Goal: Information Seeking & Learning: Find specific fact

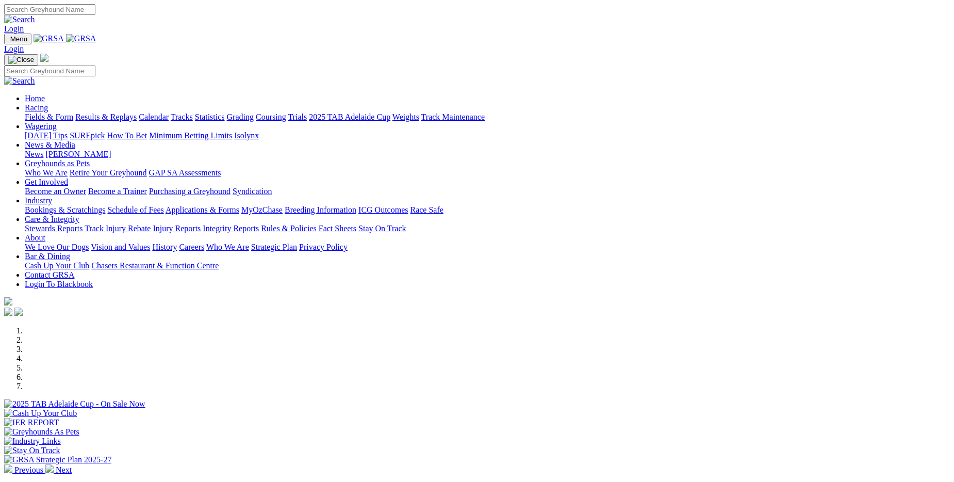
scroll to position [155, 0]
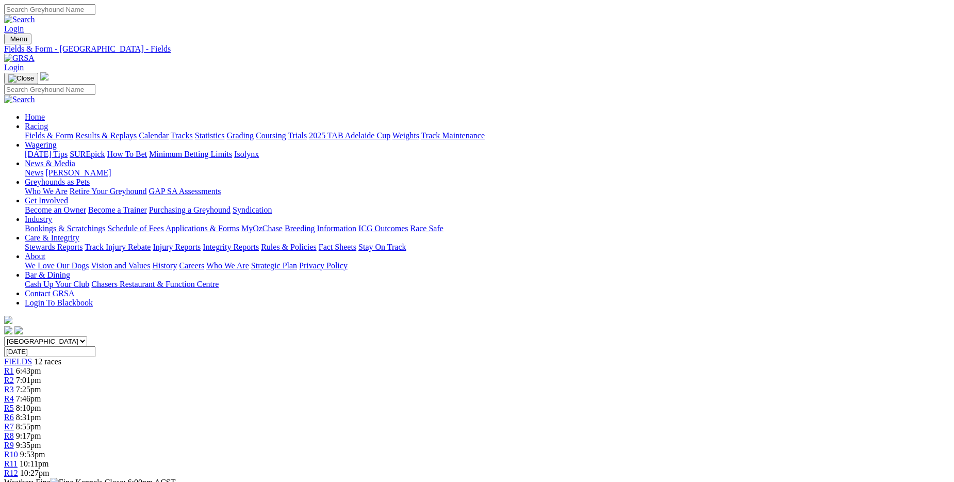
click at [225, 131] on link "Statistics" at bounding box center [210, 135] width 30 height 9
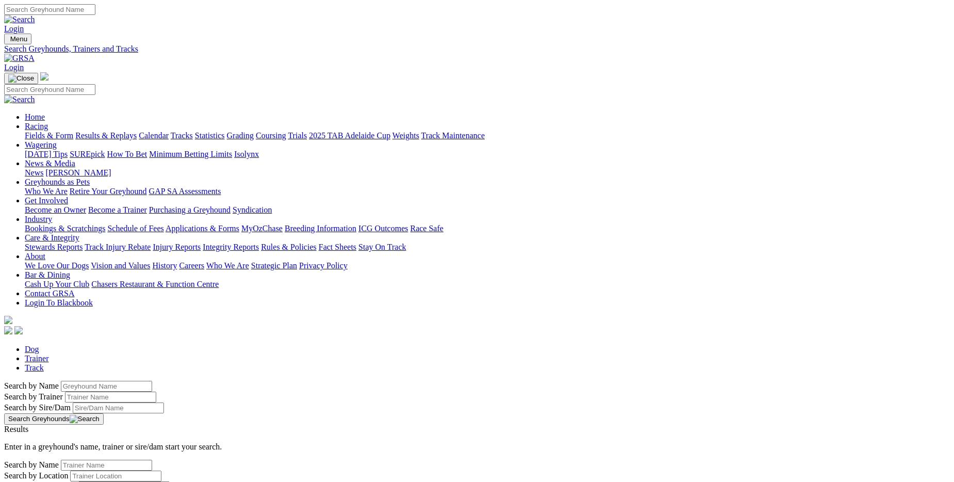
click at [152, 381] on input "Search by Greyhound name" at bounding box center [106, 386] width 91 height 11
type input "big chief size"
click at [104, 413] on button "Search Greyhounds" at bounding box center [54, 418] width 100 height 11
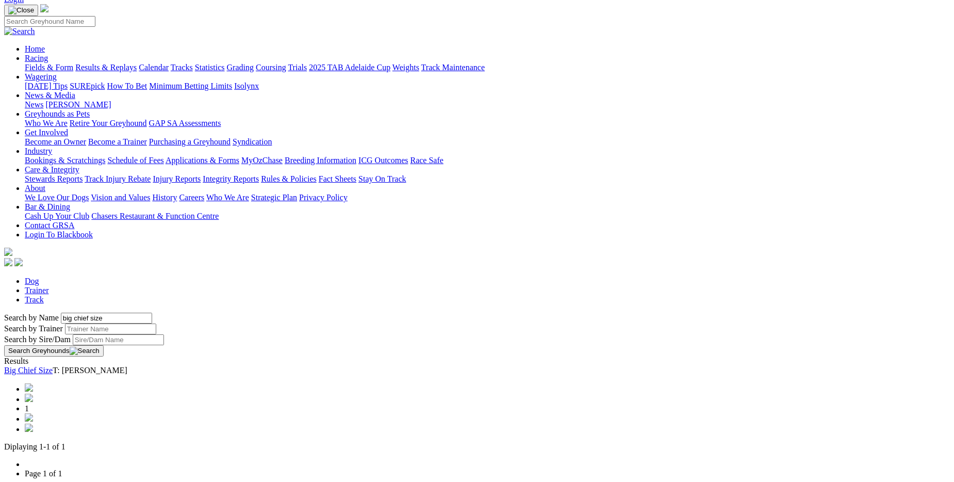
scroll to position [52, 0]
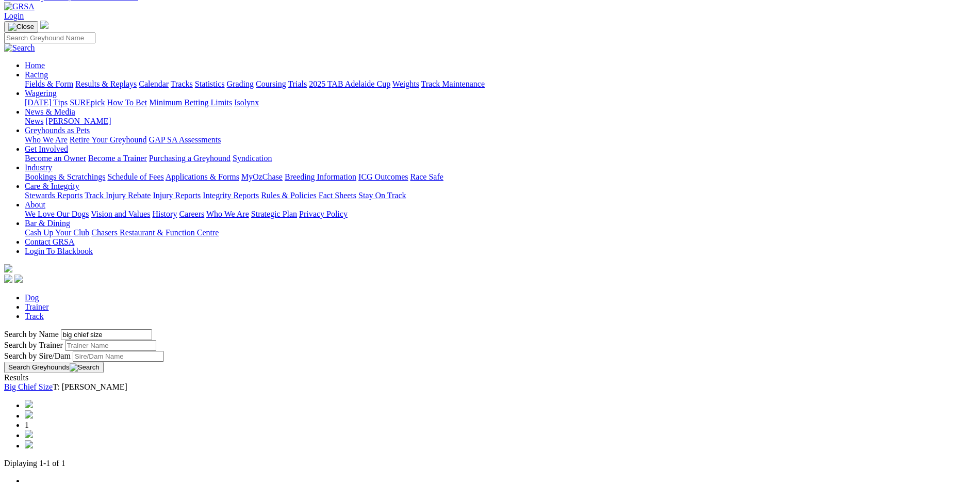
click at [29, 420] on span "1" at bounding box center [27, 424] width 4 height 9
click at [225, 79] on link "Statistics" at bounding box center [210, 83] width 30 height 9
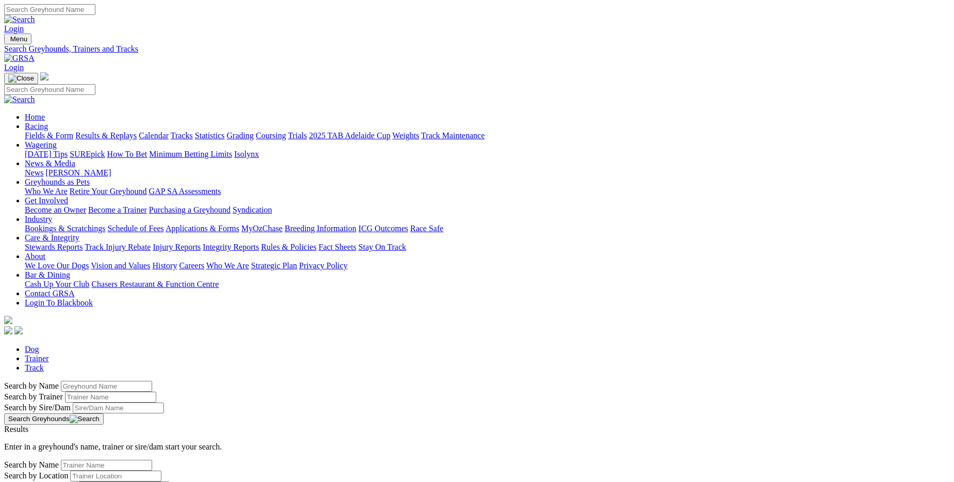
click at [152, 381] on input "Search by Greyhound name" at bounding box center [106, 386] width 91 height 11
click at [104, 413] on button "Search Greyhounds" at bounding box center [54, 418] width 100 height 11
click at [152, 381] on input "big chgief size" at bounding box center [106, 386] width 91 height 11
type input "big chief size"
click at [104, 413] on button "Search Greyhounds" at bounding box center [54, 418] width 100 height 11
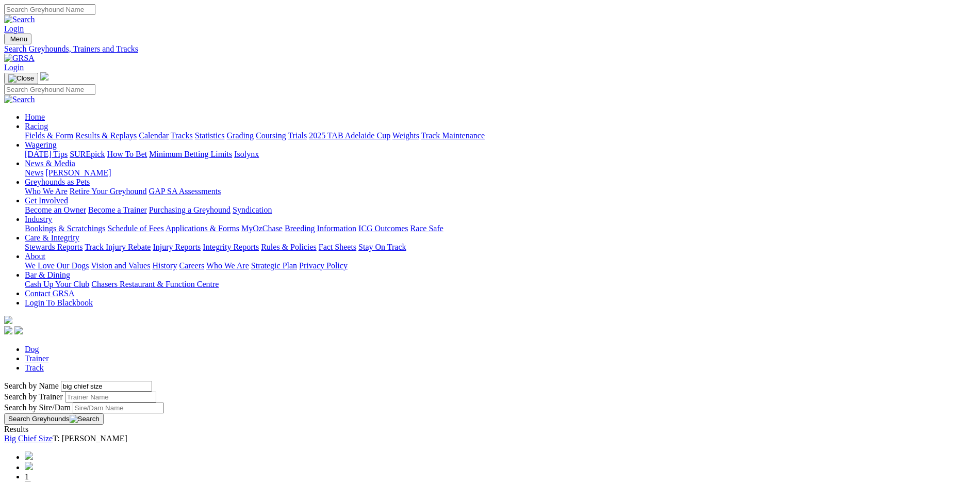
click at [104, 413] on button "Search Greyhounds" at bounding box center [54, 418] width 100 height 11
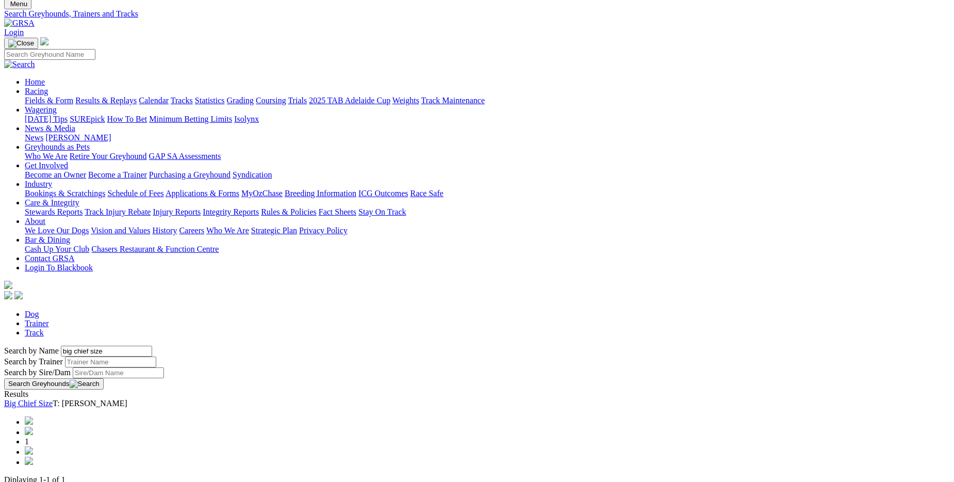
scroll to position [52, 0]
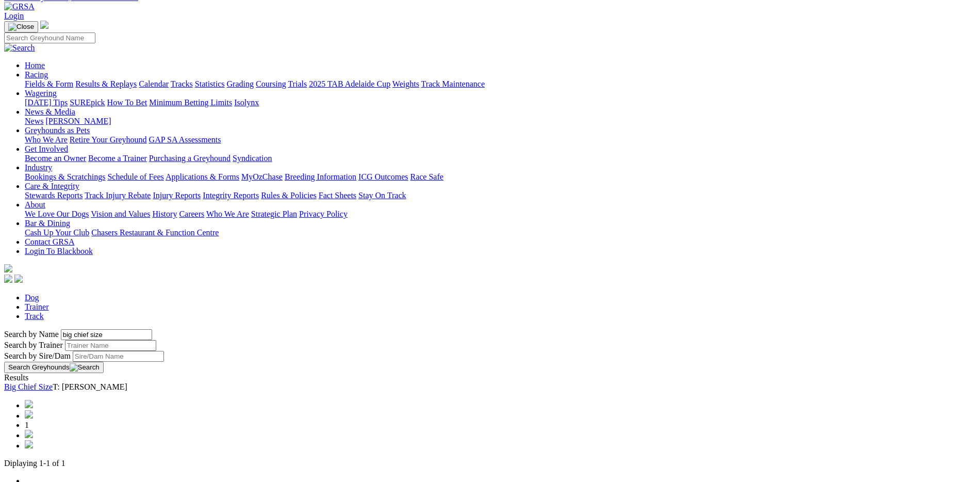
click at [53, 382] on link "Big Chief Size" at bounding box center [28, 386] width 48 height 9
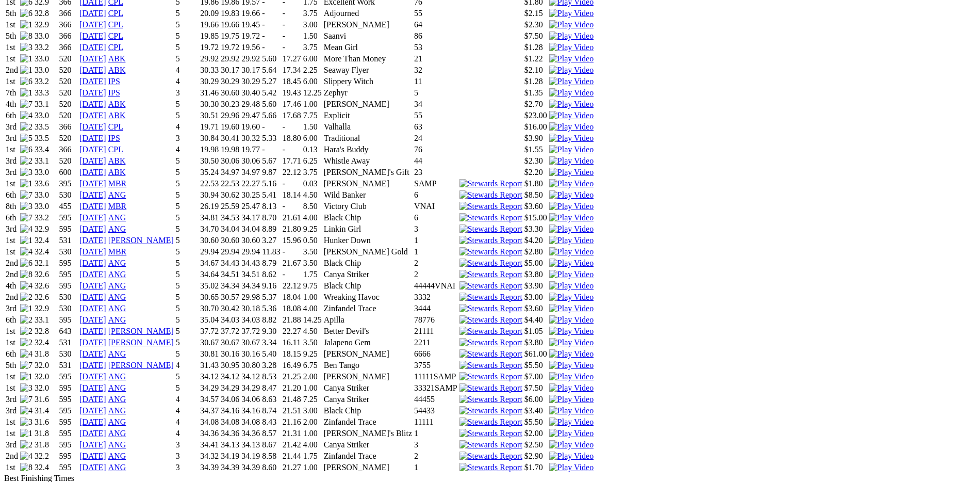
scroll to position [877, 0]
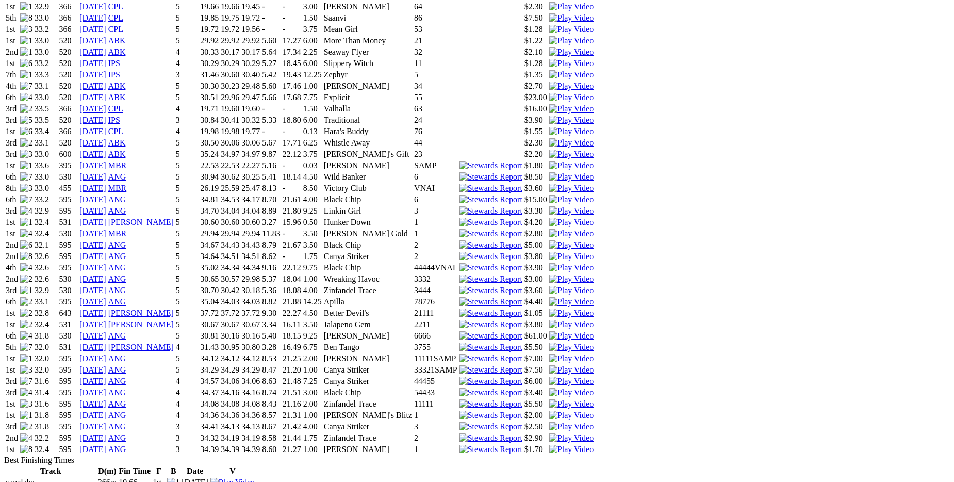
click at [594, 445] on img at bounding box center [571, 449] width 44 height 9
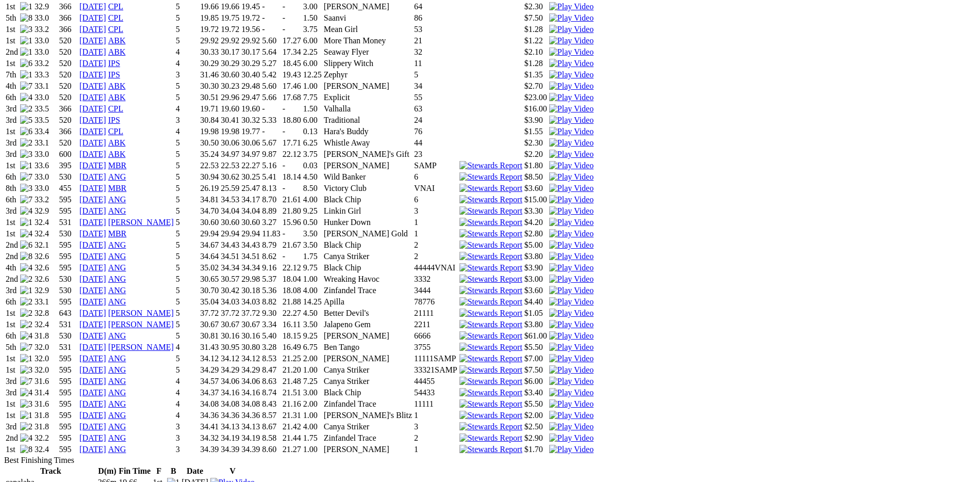
click at [523, 445] on img at bounding box center [491, 449] width 63 height 9
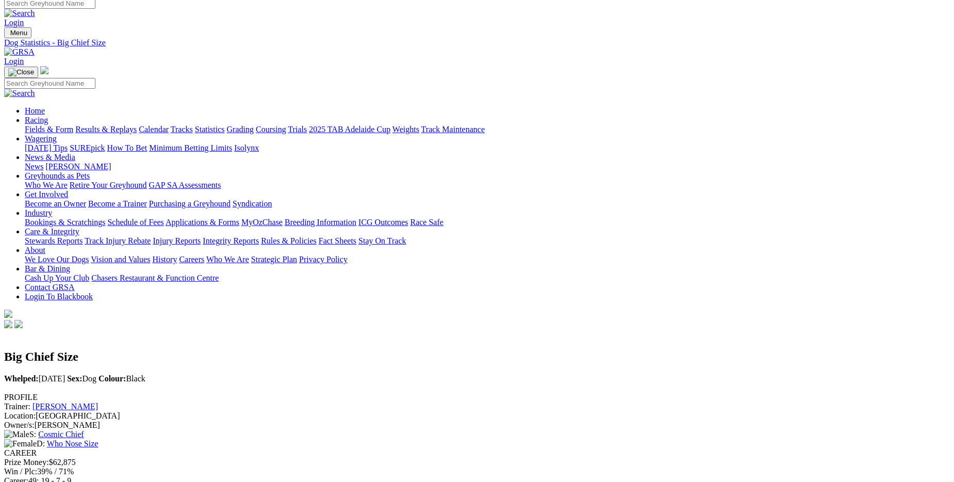
scroll to position [0, 0]
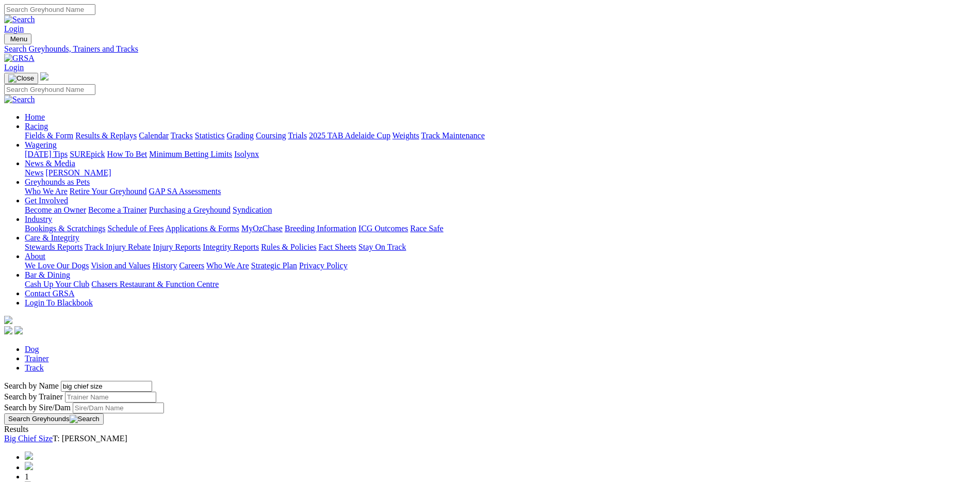
scroll to position [25, 0]
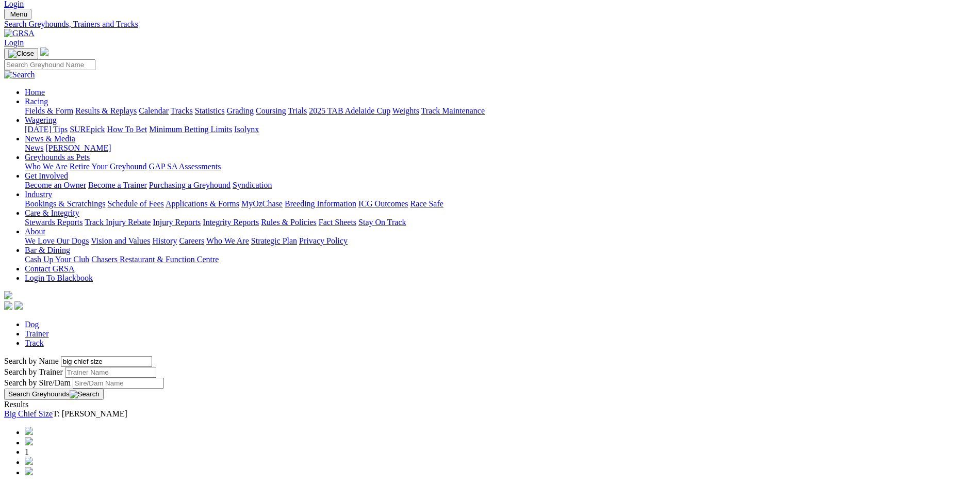
click at [73, 106] on link "Fields & Form" at bounding box center [49, 110] width 48 height 9
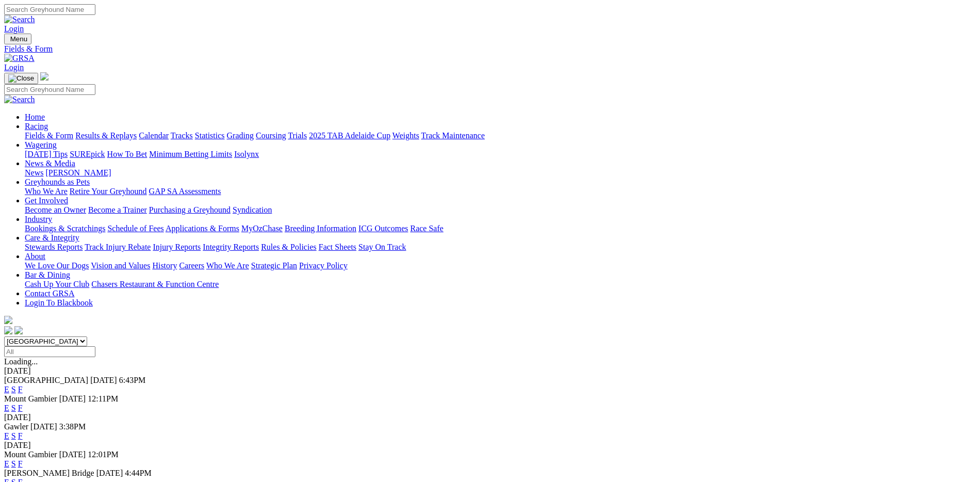
click at [23, 385] on link "F" at bounding box center [20, 389] width 5 height 9
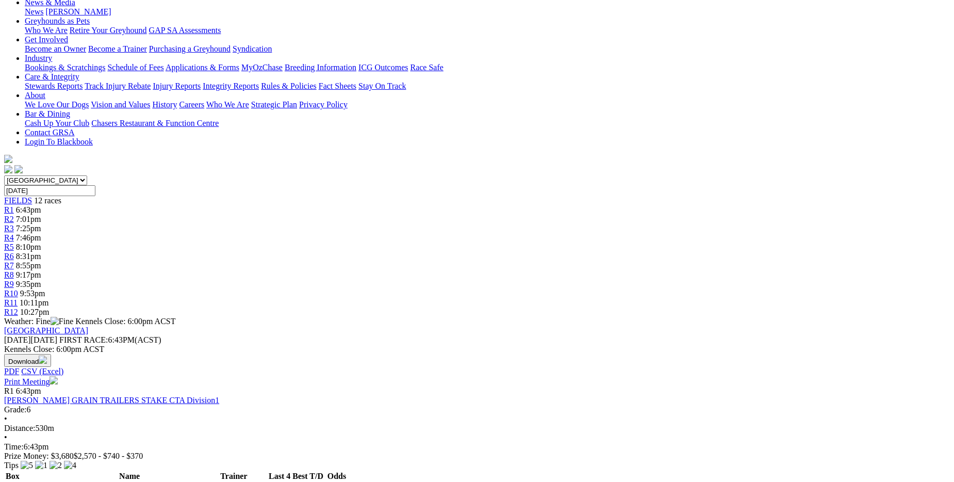
scroll to position [155, 0]
